Goal: Communication & Community: Answer question/provide support

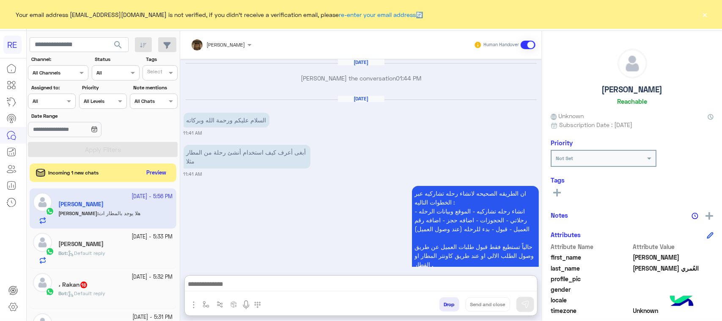
scroll to position [664, 0]
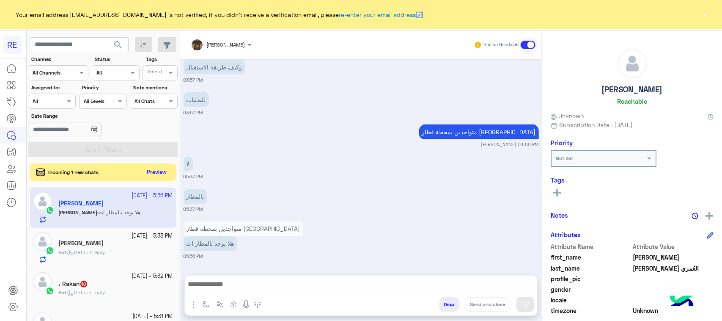
click at [166, 170] on button "Preview" at bounding box center [157, 172] width 26 height 11
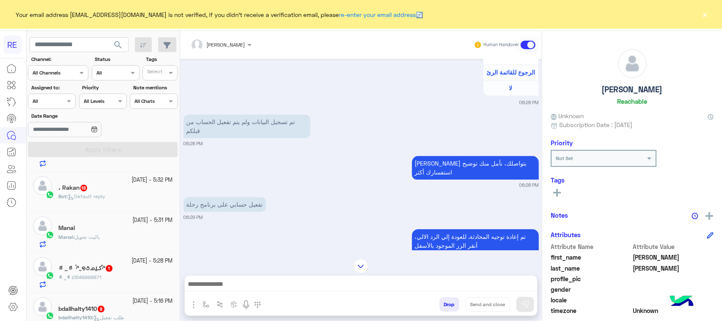
scroll to position [159, 0]
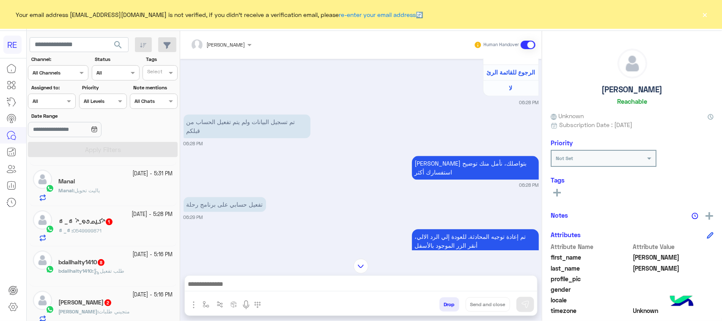
click at [140, 229] on div "ಠ_ಠ : 0549999871" at bounding box center [115, 234] width 115 height 15
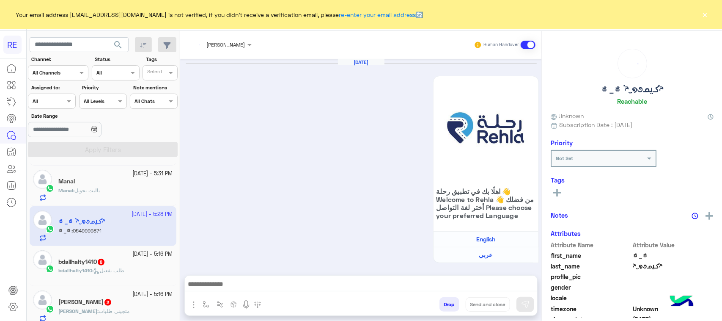
scroll to position [1409, 0]
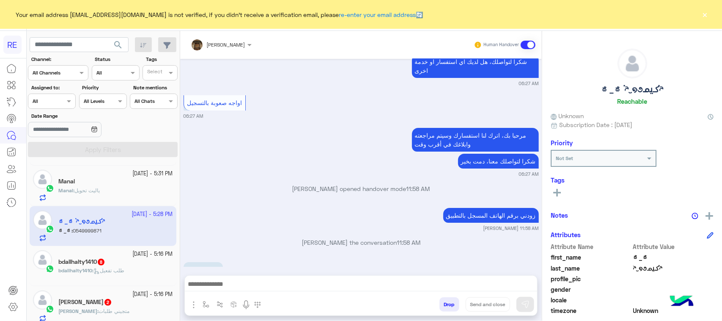
click at [134, 270] on div "bdallhalty1410 : طلب تفعيل" at bounding box center [115, 273] width 115 height 15
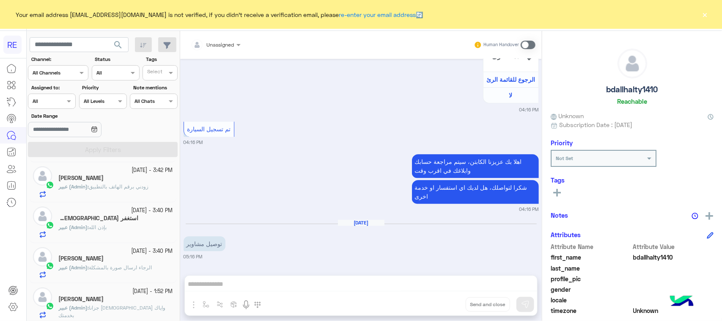
scroll to position [529, 0]
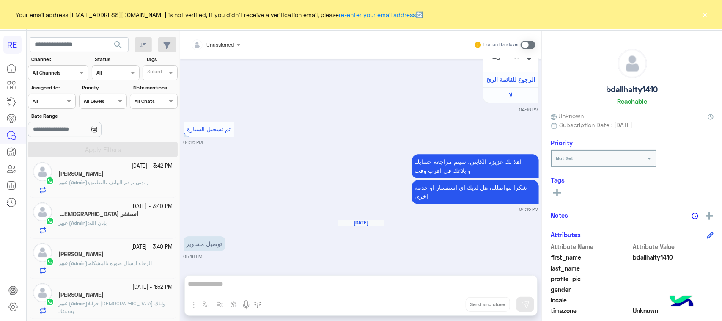
click at [147, 226] on div "عبير (Admin) : بإذن الله" at bounding box center [115, 226] width 115 height 15
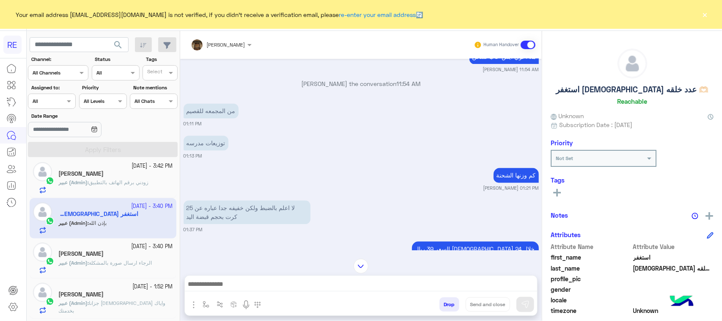
scroll to position [815, 0]
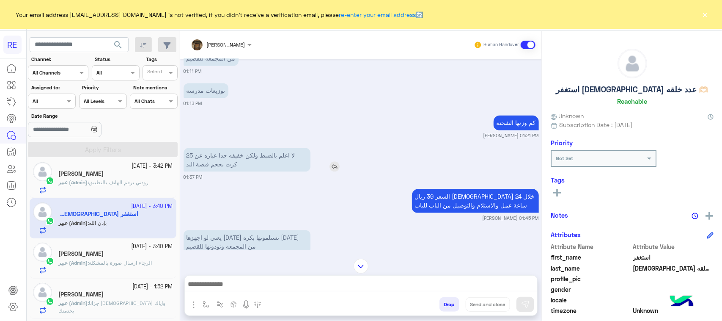
click at [258, 171] on p "لا اعلم بالضبط ولكن خفيفه جدا عباره عن 25 كرت بحجم قبضة اليد" at bounding box center [247, 160] width 127 height 24
click at [248, 221] on div "السعر 39 ريال الاستلام خلال 24 ساعة عمل والاستلام والتوصيل من الباب للباب [PERS…" at bounding box center [361, 204] width 355 height 35
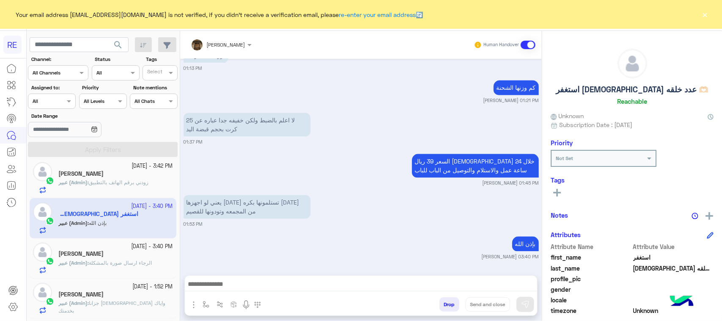
click at [136, 271] on div "عبير (Admin) : الرجاء ارسال صورة بالمشكلة" at bounding box center [115, 266] width 115 height 15
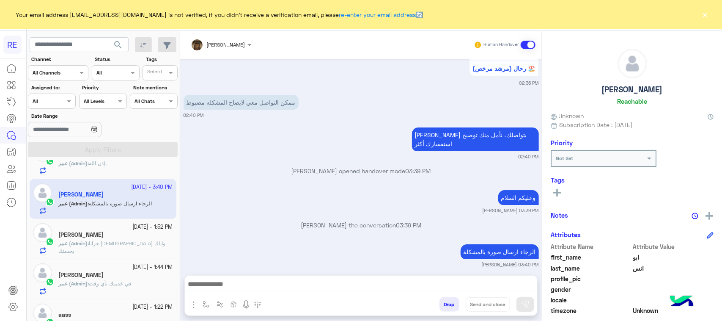
scroll to position [635, 0]
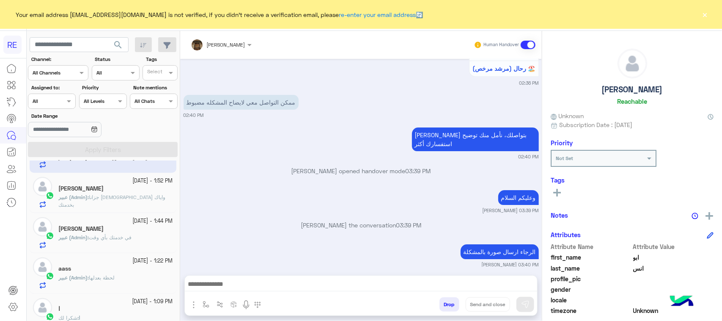
click at [130, 194] on div "[PERSON_NAME]" at bounding box center [115, 189] width 115 height 9
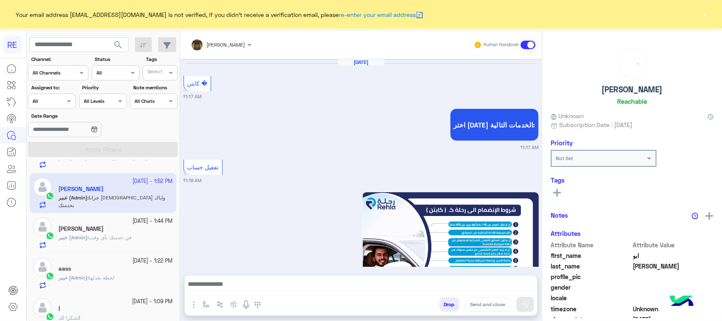
scroll to position [833, 0]
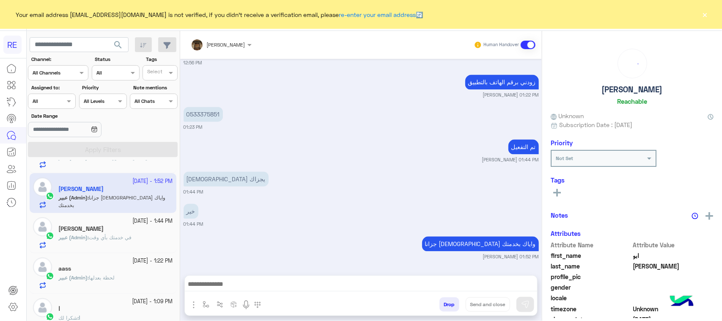
click at [126, 240] on span "في خدمتك بأي وقت" at bounding box center [110, 237] width 43 height 6
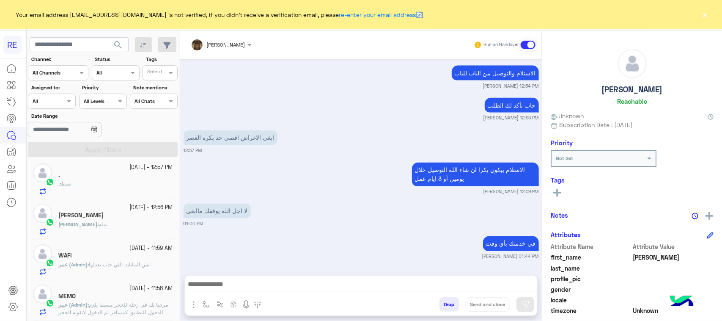
click at [121, 181] on div ". : ضبط" at bounding box center [115, 187] width 115 height 15
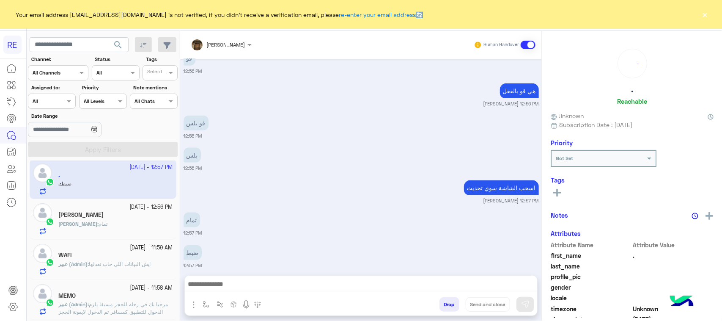
click at [132, 216] on div "[PERSON_NAME]" at bounding box center [115, 215] width 115 height 9
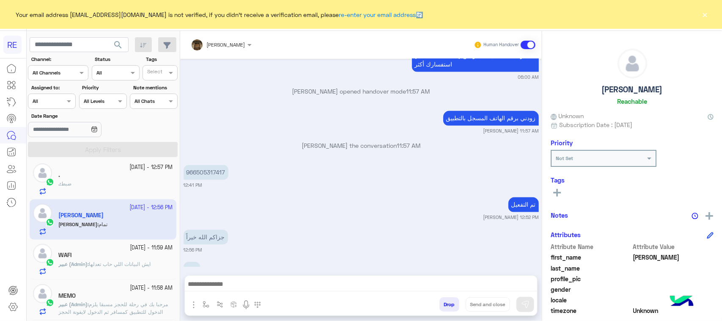
click at [132, 255] on div "WAFI" at bounding box center [115, 255] width 115 height 9
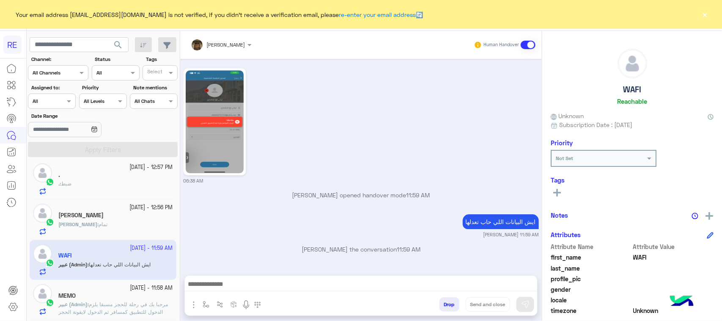
click at [134, 294] on div "MEMO" at bounding box center [115, 296] width 115 height 9
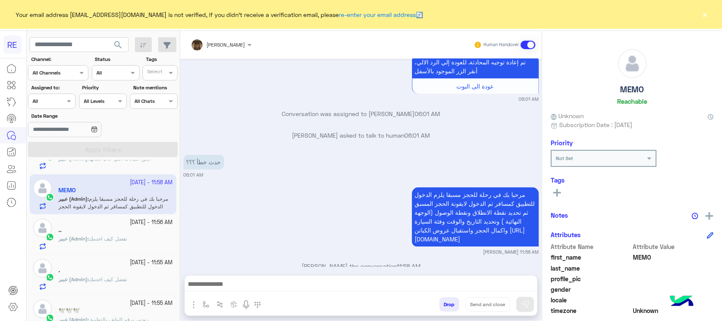
click at [123, 244] on div "عبير (Admin) : تفضل كيف اخدمك" at bounding box center [115, 242] width 115 height 15
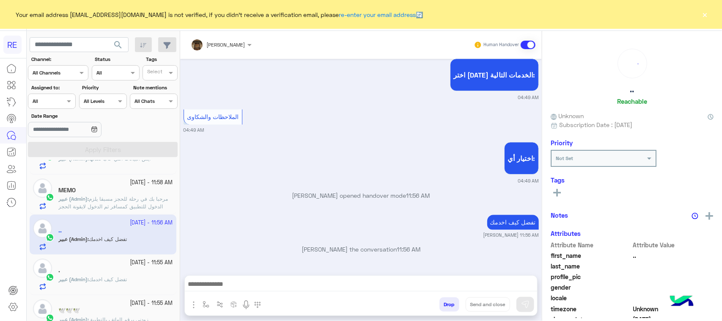
click at [125, 280] on span "تفضل كيف اخدمك" at bounding box center [108, 279] width 38 height 6
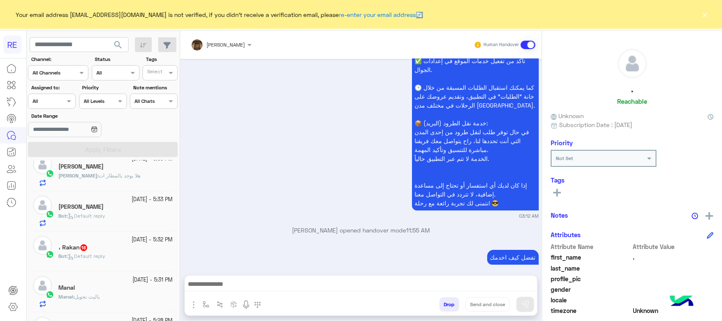
click at [120, 256] on div "Bot : Default reply" at bounding box center [115, 259] width 115 height 15
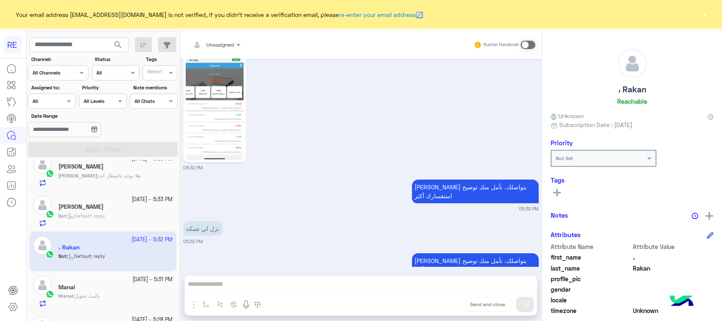
click at [223, 128] on img at bounding box center [215, 108] width 58 height 103
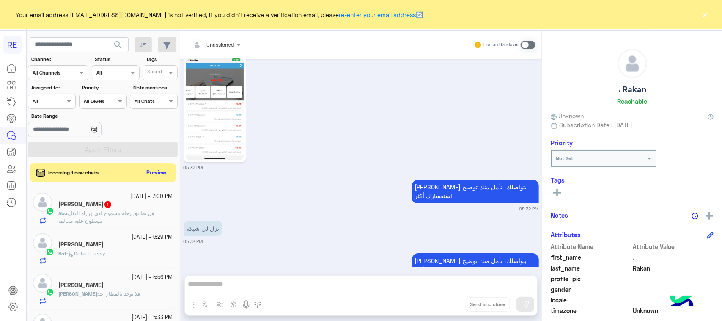
click at [136, 224] on p "Abu : هل تطبيق رحله مسموح لدي وزراه النقل ميعطون عليه مخالفه" at bounding box center [115, 216] width 115 height 15
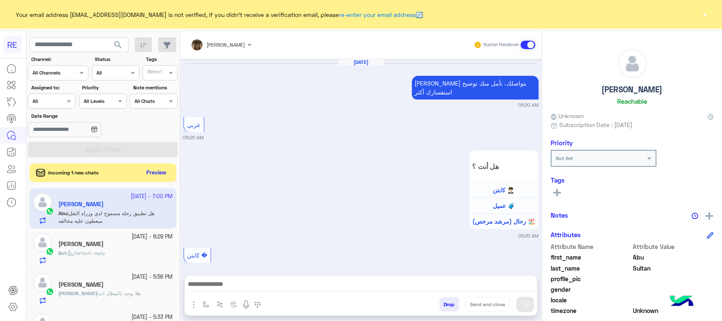
scroll to position [1003, 0]
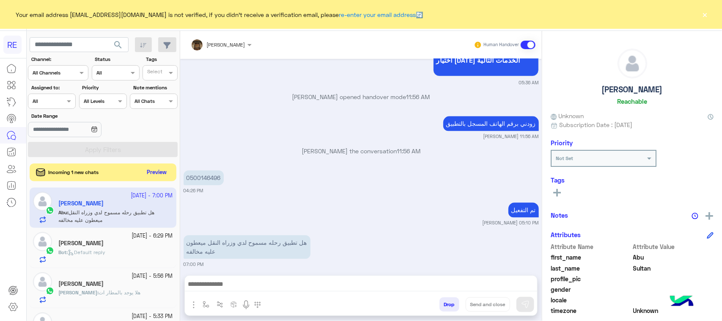
click at [159, 174] on button "Preview" at bounding box center [157, 172] width 26 height 11
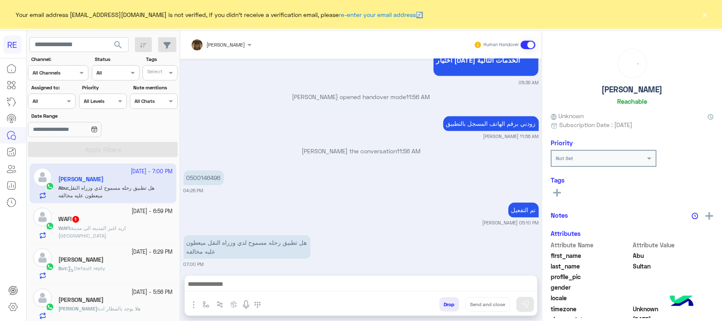
click at [112, 236] on div "WAFI : اريد اغير المدينه الى مدينة [GEOGRAPHIC_DATA]" at bounding box center [115, 231] width 115 height 15
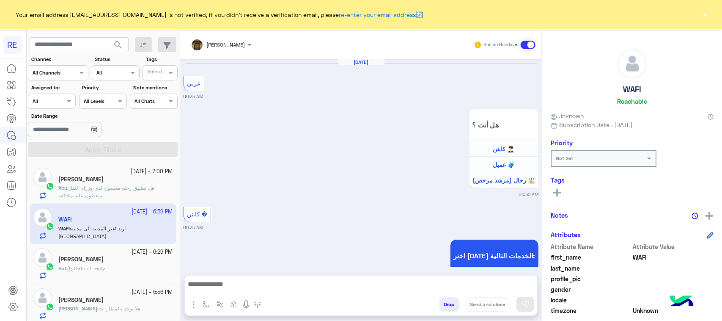
scroll to position [1030, 0]
